Goal: Task Accomplishment & Management: Manage account settings

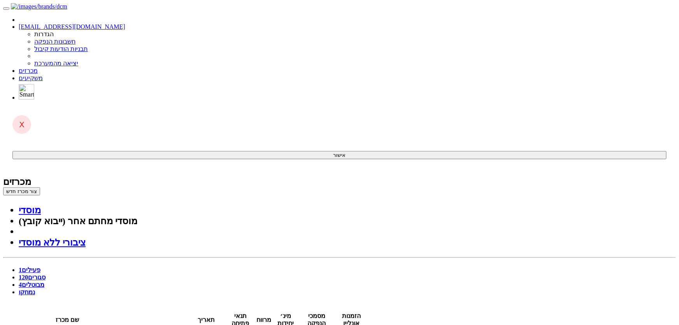
drag, startPoint x: 273, startPoint y: 753, endPoint x: 276, endPoint y: 765, distance: 12.4
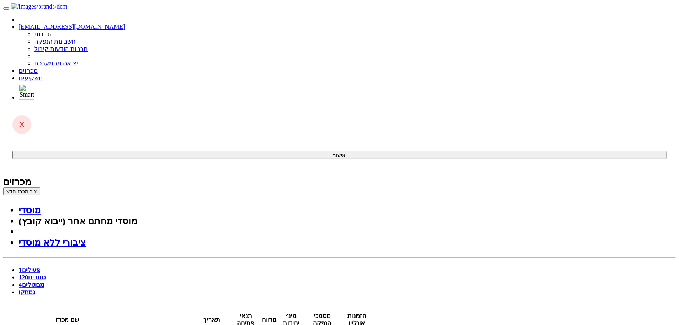
drag, startPoint x: 274, startPoint y: 856, endPoint x: 274, endPoint y: 863, distance: 6.2
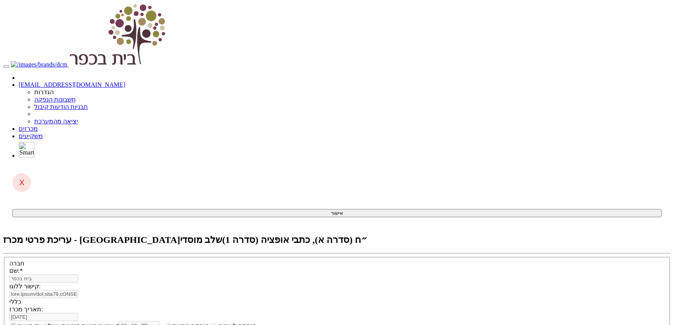
select select "כתבי אופציה"
click at [38, 125] on link "מכרזים" at bounding box center [28, 128] width 19 height 7
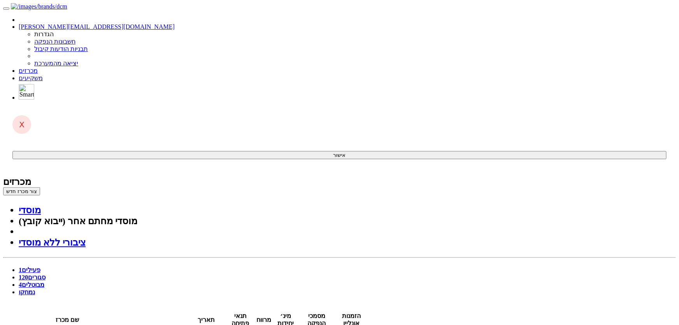
click at [46, 274] on link "סגורים 120" at bounding box center [32, 277] width 27 height 7
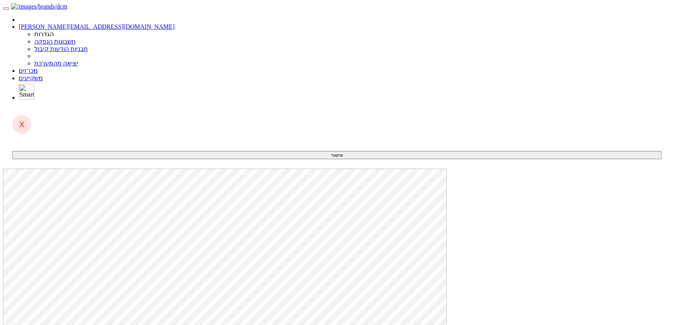
click at [38, 67] on span at bounding box center [38, 70] width 0 height 7
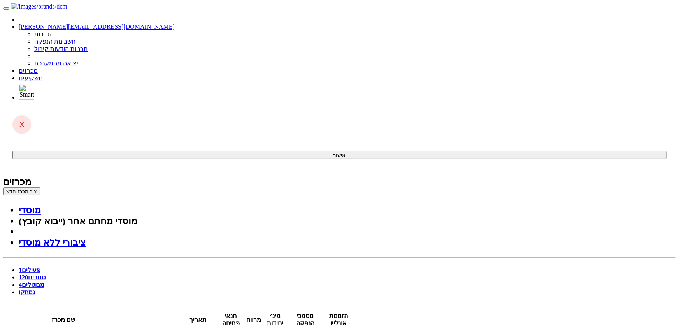
click at [46, 274] on link "סגורים 120" at bounding box center [32, 277] width 27 height 7
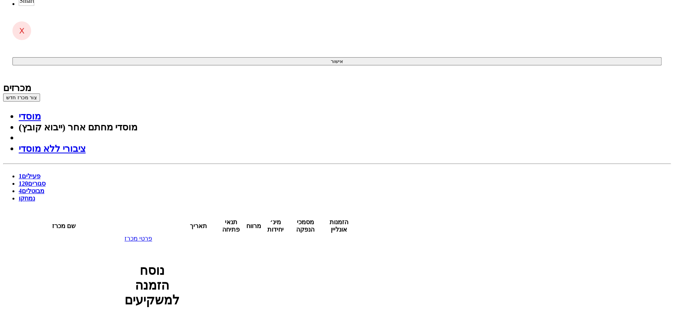
scroll to position [106, 0]
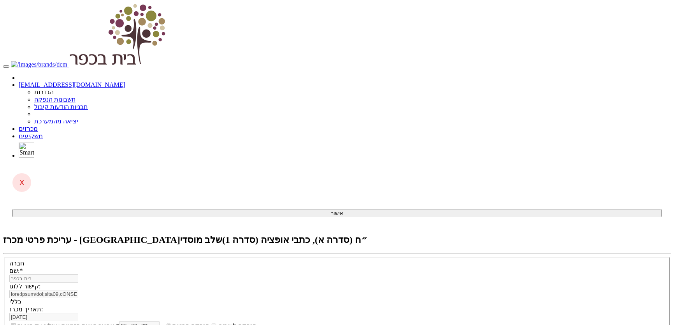
select select "כתבי אופציה"
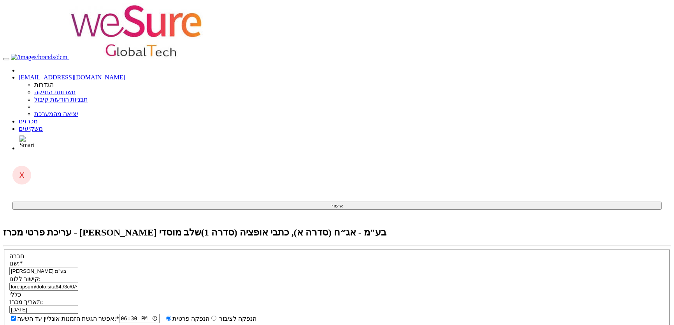
select select "כתבי אופציה"
drag, startPoint x: 446, startPoint y: 136, endPoint x: 453, endPoint y: 136, distance: 6.2
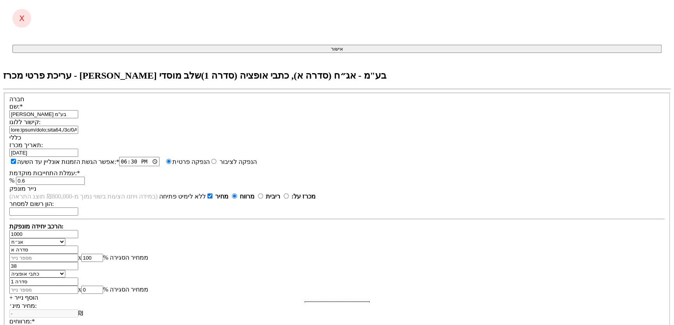
scroll to position [177, 0]
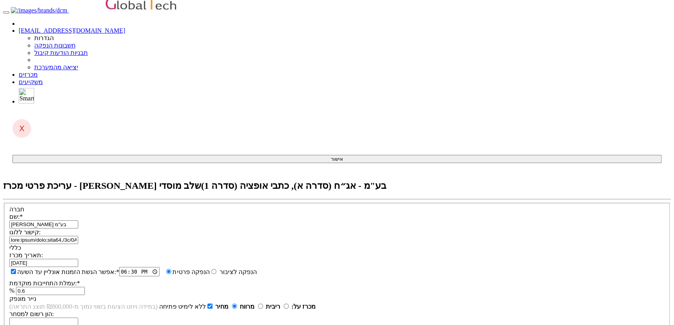
scroll to position [0, 0]
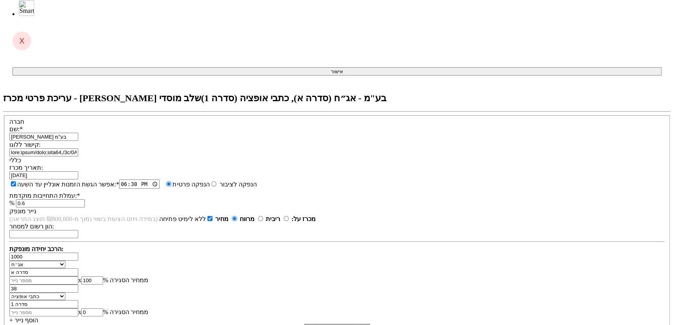
scroll to position [141, 0]
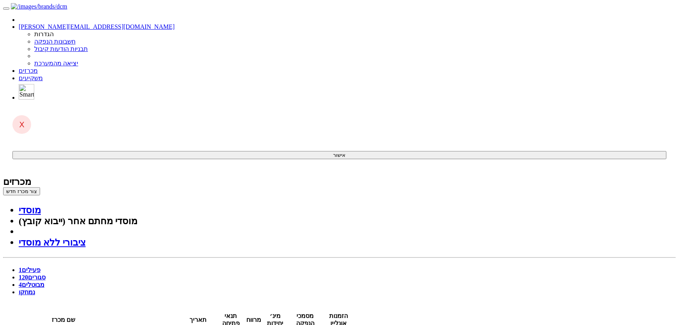
drag, startPoint x: 327, startPoint y: 176, endPoint x: 322, endPoint y: 171, distance: 7.4
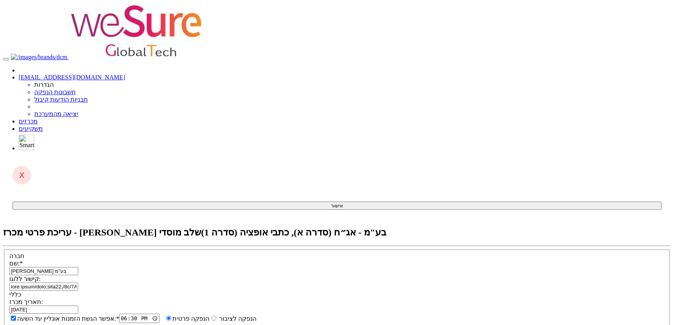
select select "כתבי אופציה"
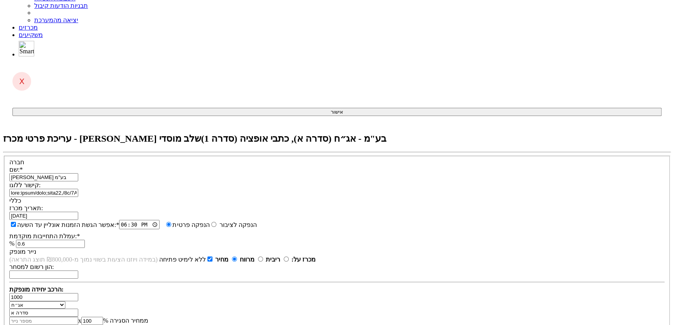
scroll to position [106, 0]
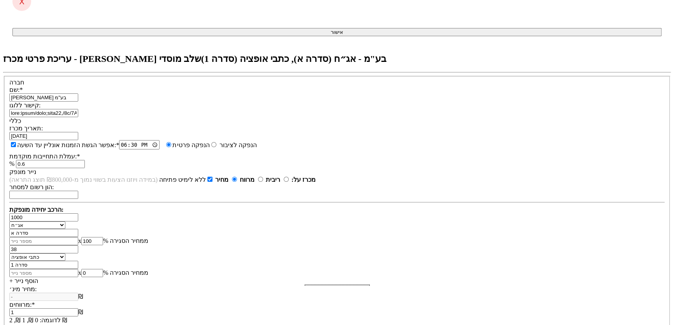
scroll to position [177, 0]
